Goal: Find specific page/section: Find specific page/section

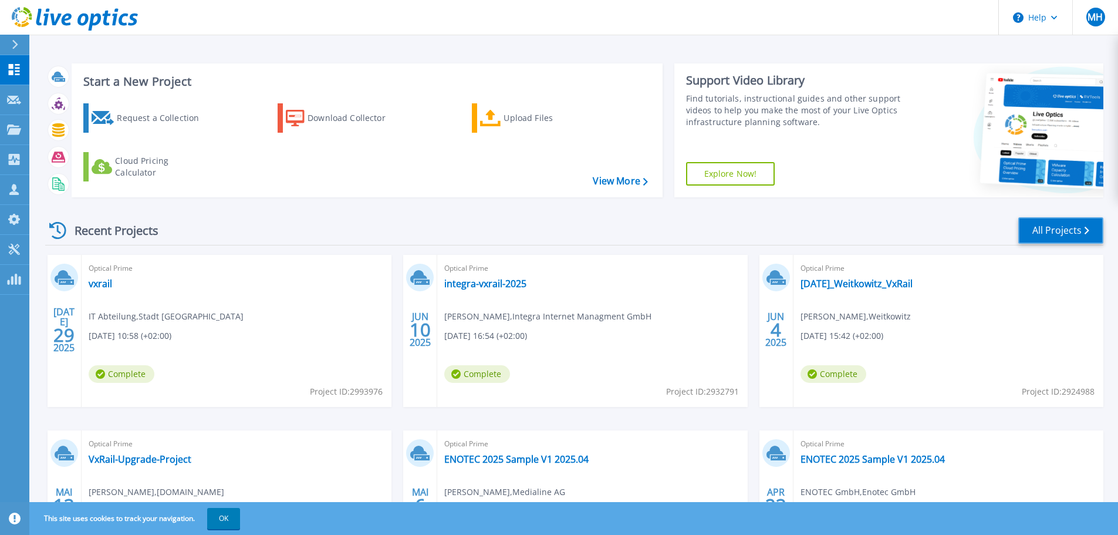
click at [1046, 231] on link "All Projects" at bounding box center [1061, 230] width 85 height 26
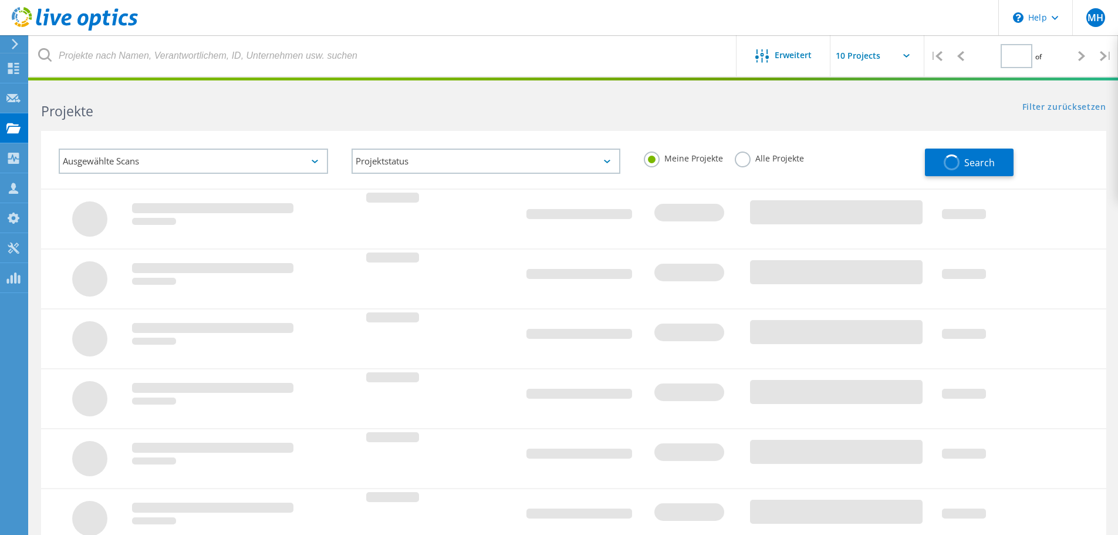
type input "1"
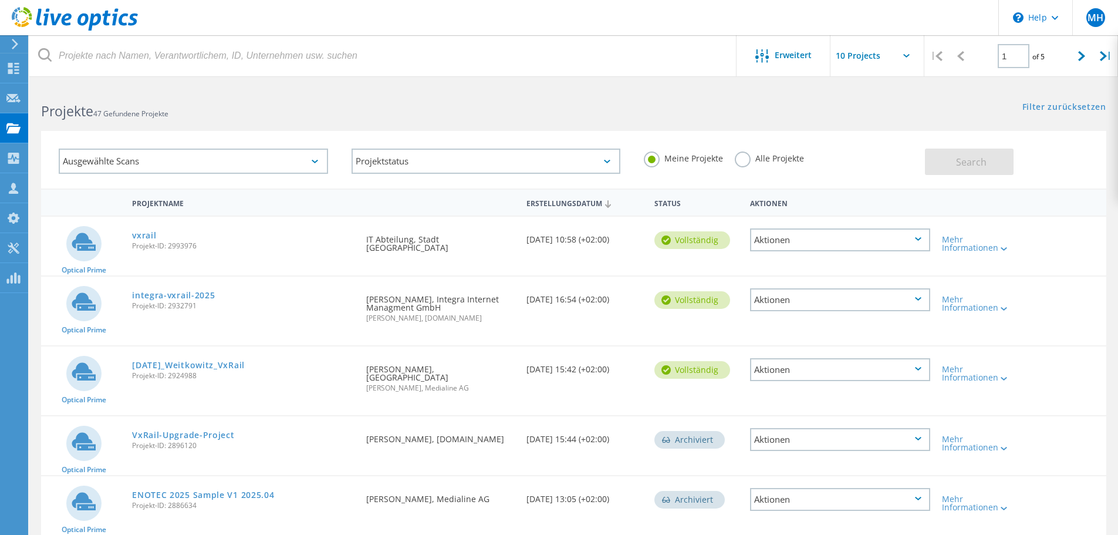
click at [888, 60] on input "text" at bounding box center [889, 55] width 117 height 41
click at [858, 146] on div "Show 40 Projects" at bounding box center [889, 144] width 116 height 19
type input "Show 40 Projects"
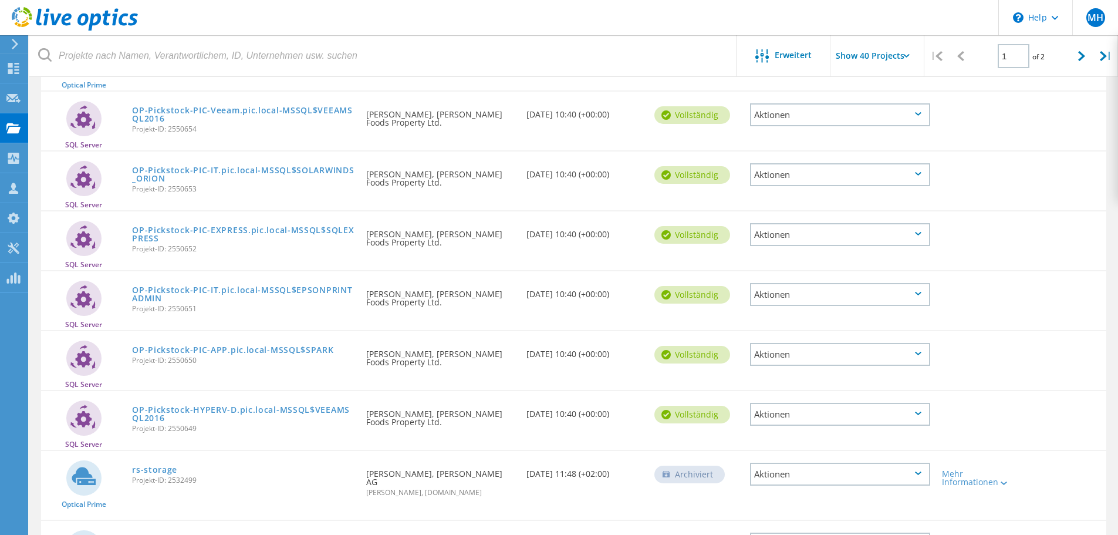
scroll to position [2055, 0]
